Goal: Task Accomplishment & Management: Manage account settings

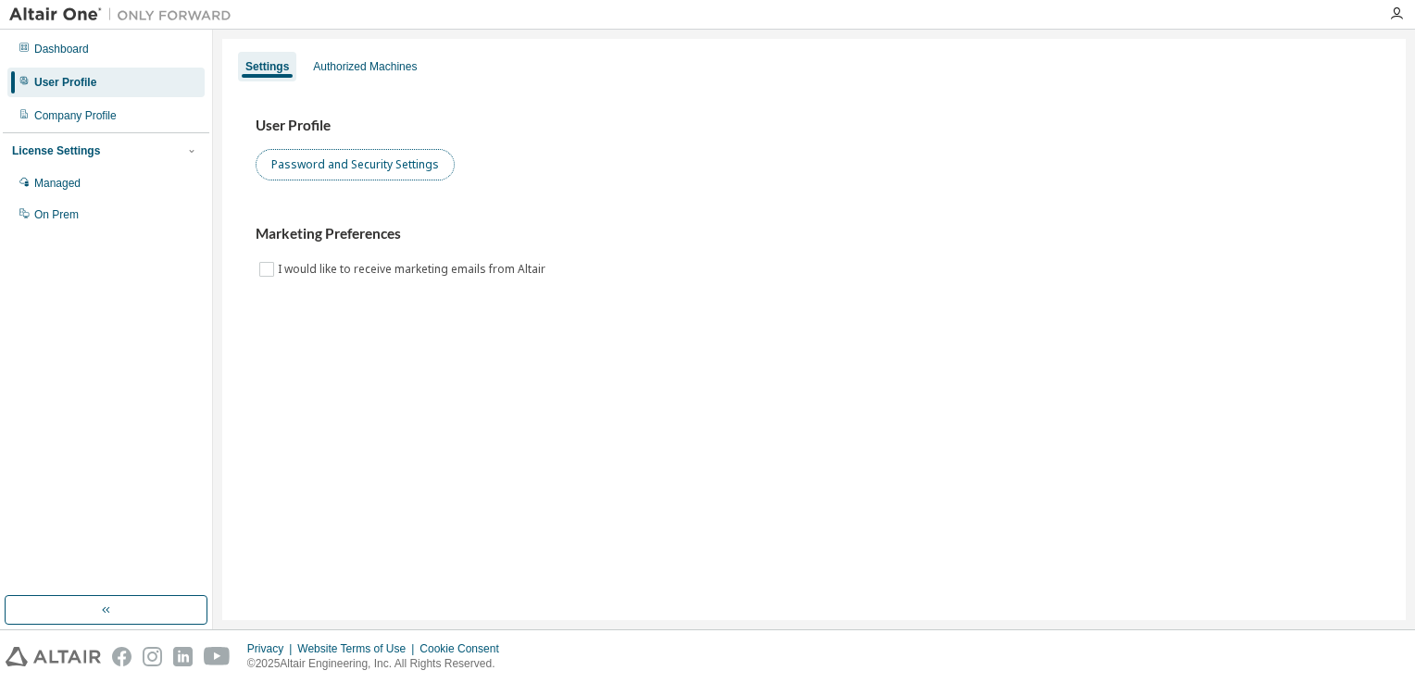
drag, startPoint x: 1230, startPoint y: 193, endPoint x: 320, endPoint y: 164, distance: 910.6
click at [320, 164] on button "Password and Security Settings" at bounding box center [355, 164] width 199 height 31
